Goal: Browse casually

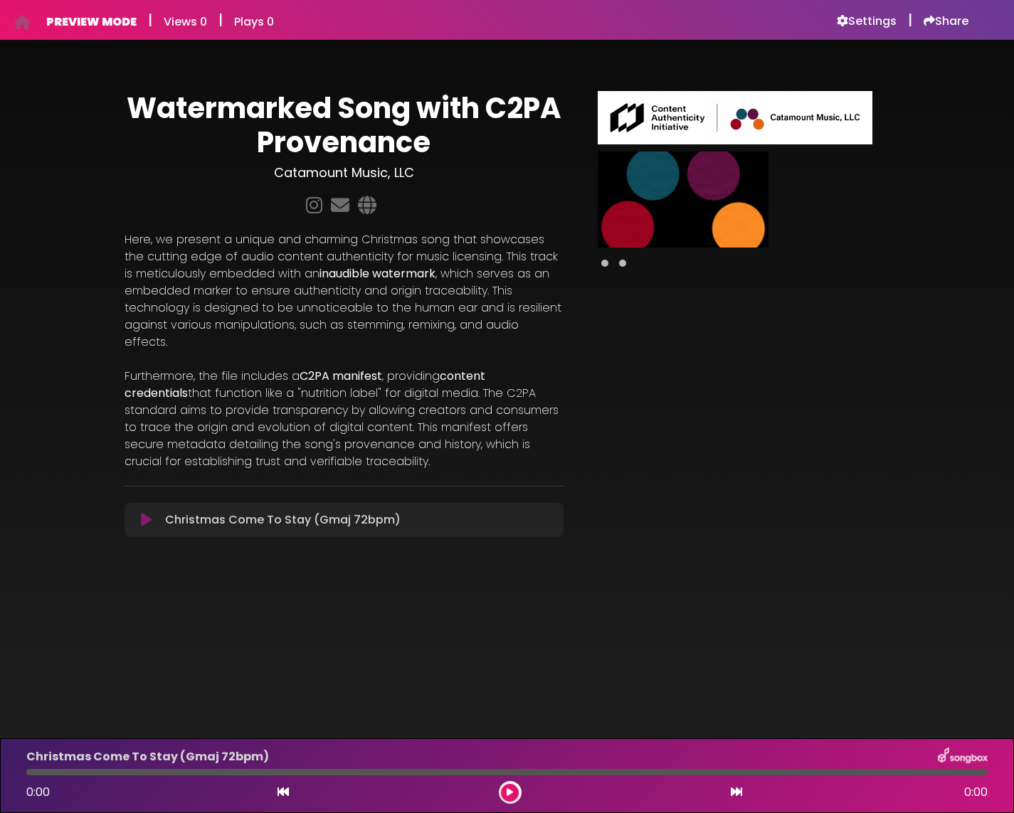
click at [620, 263] on span at bounding box center [622, 263] width 7 height 7
drag, startPoint x: 603, startPoint y: 265, endPoint x: 615, endPoint y: 264, distance: 11.4
click at [604, 265] on span at bounding box center [604, 263] width 7 height 7
click at [625, 263] on span at bounding box center [622, 263] width 7 height 7
